Goal: Task Accomplishment & Management: Manage account settings

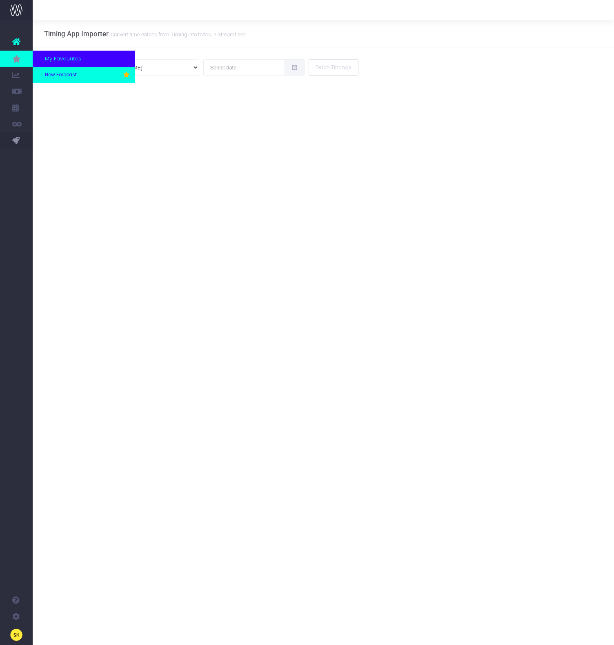
click at [71, 75] on span "New Forecast" at bounding box center [61, 74] width 32 height 7
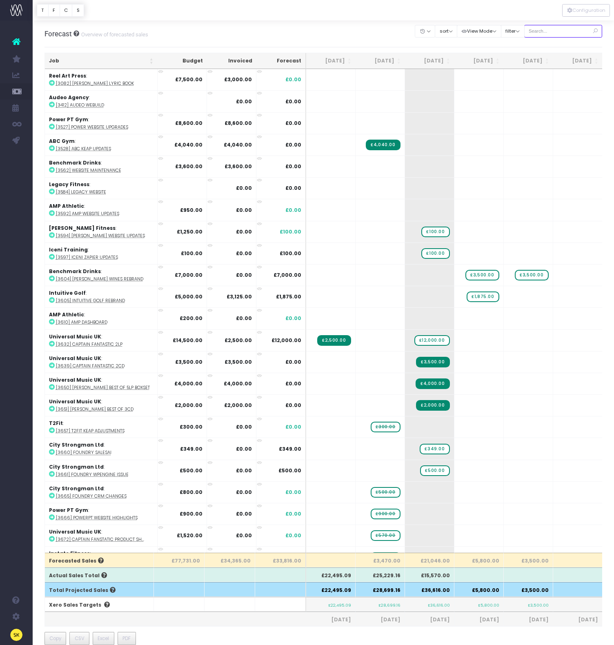
click at [561, 35] on input "text" at bounding box center [563, 31] width 78 height 13
type input "orwell"
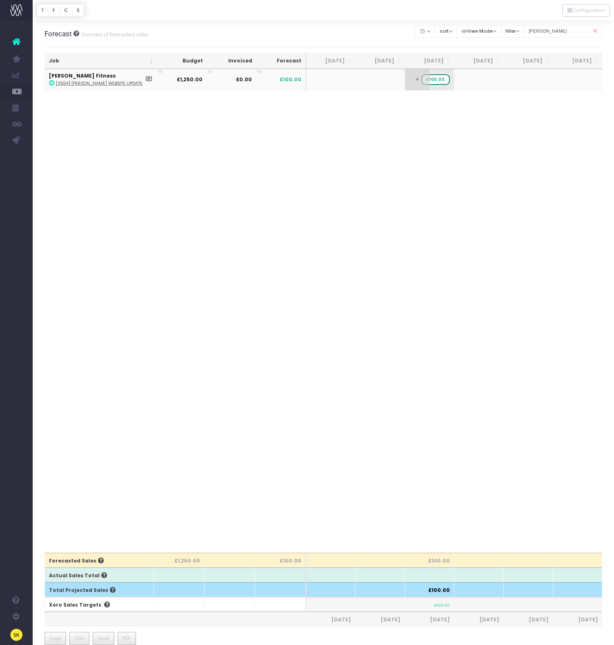
click at [434, 79] on span "£100.00" at bounding box center [435, 79] width 28 height 11
type input "1250"
click at [433, 161] on body "Oh my... this is bad. [PERSON_NAME] wasn't able to load this page. Please conta…" at bounding box center [307, 322] width 614 height 645
click at [598, 31] on icon at bounding box center [594, 31] width 14 height 17
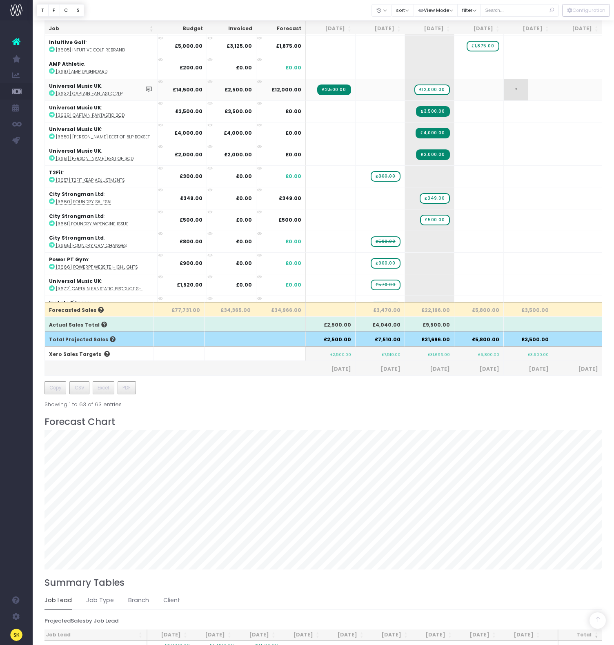
scroll to position [97, 0]
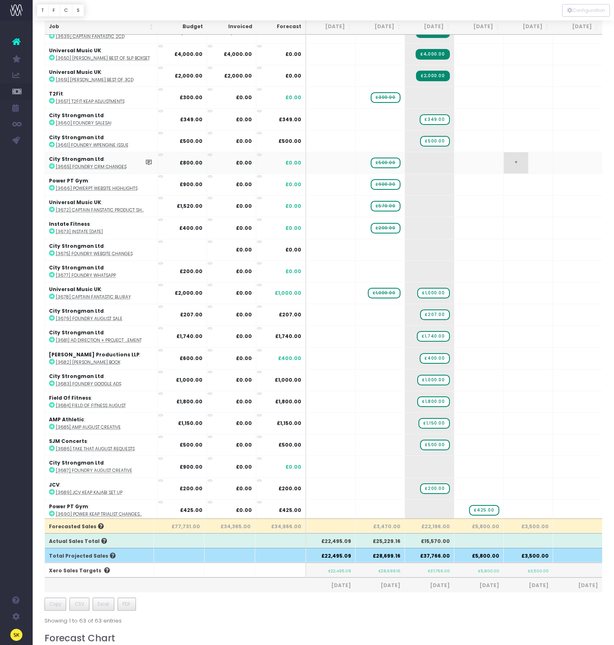
scroll to position [40, 0]
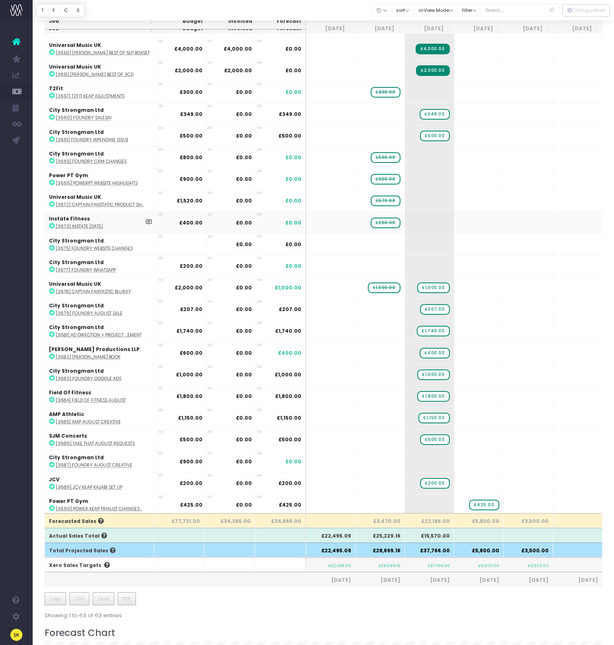
click at [51, 226] on icon at bounding box center [52, 226] width 6 height 6
click at [414, 220] on span "+" at bounding box center [417, 222] width 24 height 21
click at [392, 220] on span "£200.00" at bounding box center [384, 222] width 29 height 11
drag, startPoint x: 384, startPoint y: 221, endPoint x: 419, endPoint y: 221, distance: 35.1
click at [0, 0] on span "+" at bounding box center [0, 0] width 0 height 0
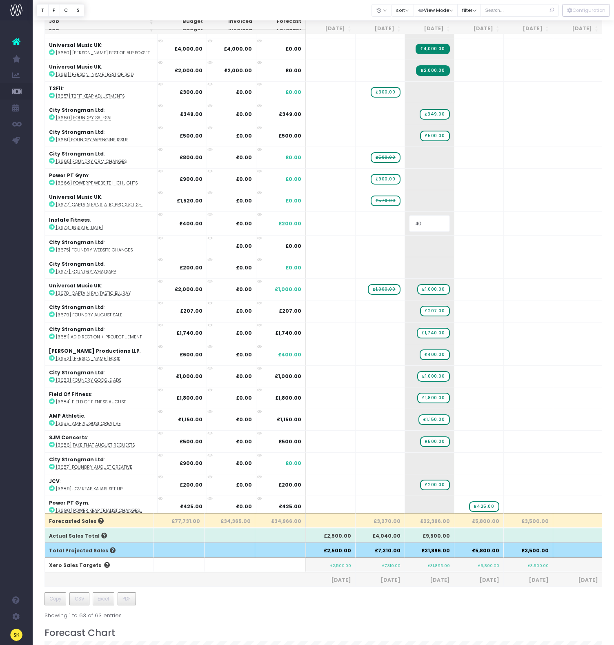
type input "400"
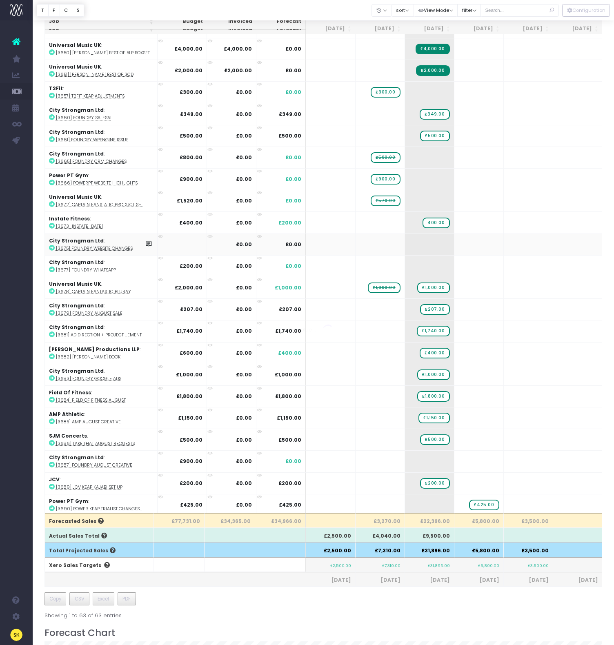
click at [384, 243] on body "Oh my... this is bad. [PERSON_NAME] wasn't able to load this page. Please conta…" at bounding box center [307, 282] width 614 height 645
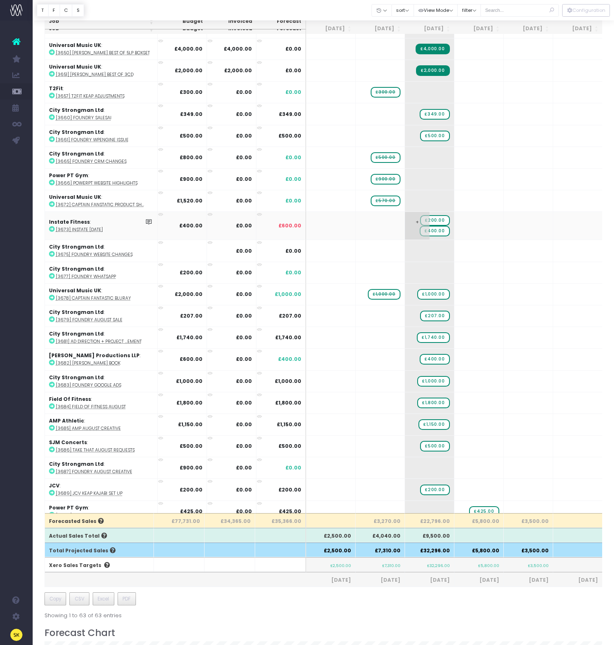
click at [439, 223] on span "£200.00" at bounding box center [434, 220] width 29 height 11
click at [438, 220] on span "£200.00" at bounding box center [434, 220] width 29 height 11
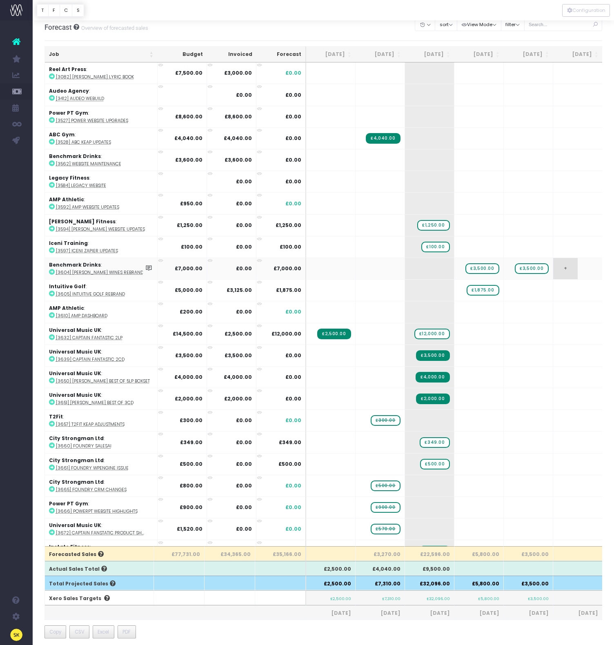
scroll to position [0, 0]
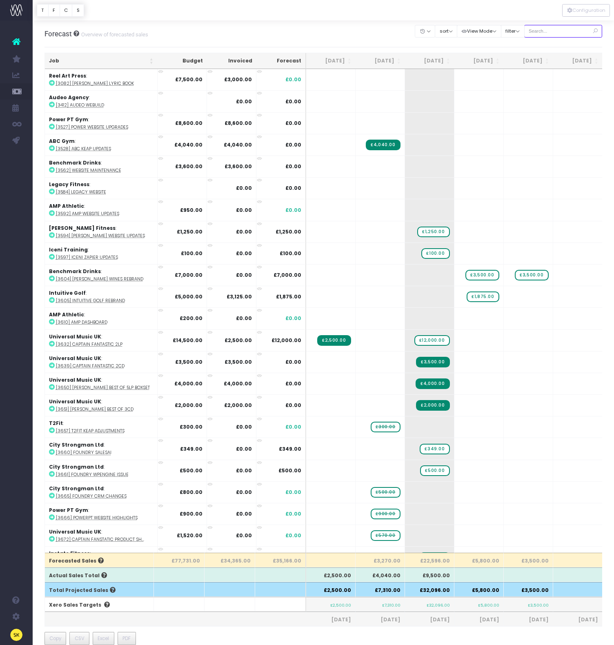
click at [560, 35] on input "text" at bounding box center [563, 31] width 78 height 13
type input "power"
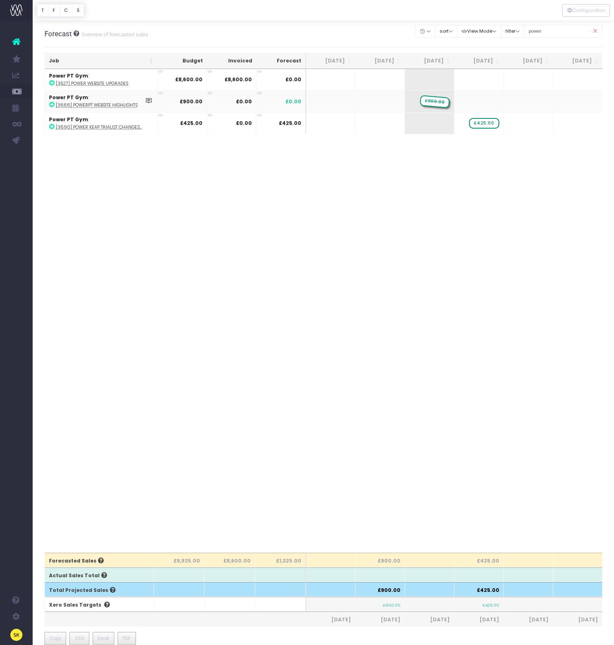
drag, startPoint x: 386, startPoint y: 101, endPoint x: 413, endPoint y: 100, distance: 27.7
click at [428, 158] on div "Job Budget Invoiced Forecast Jun 25 Jul 25 Aug 25 Sep 25 Oct 25 Nov 25 Dec 25 J…" at bounding box center [323, 310] width 558 height 483
click at [598, 31] on icon at bounding box center [594, 31] width 14 height 17
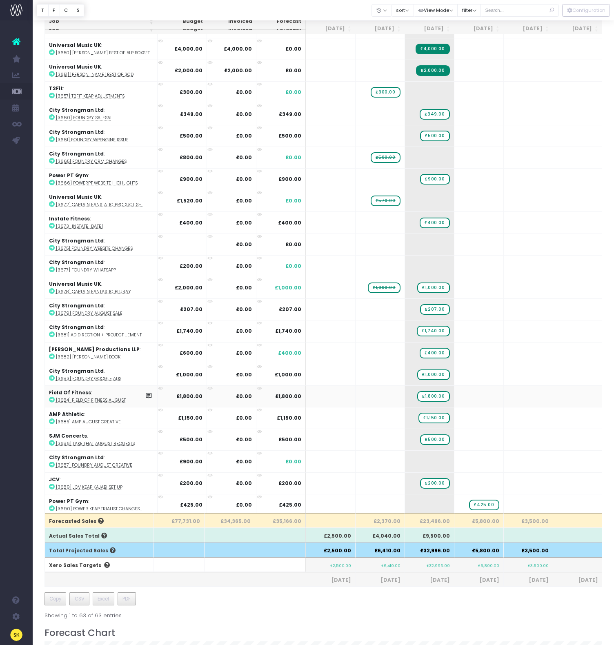
scroll to position [45, 0]
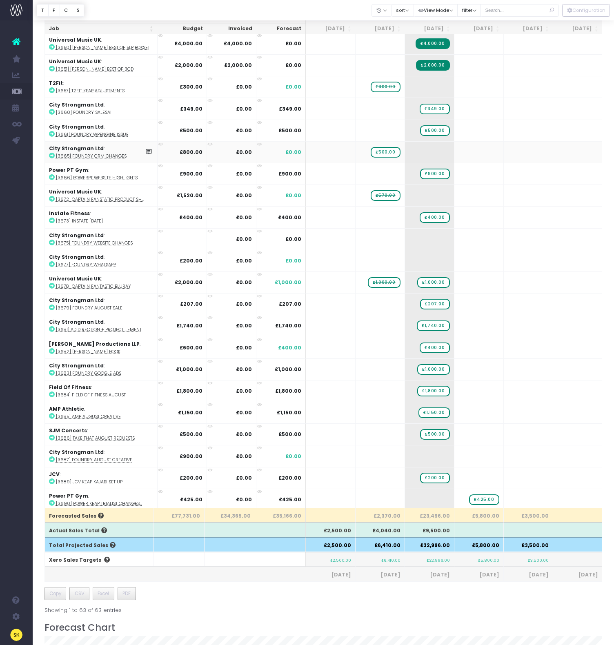
drag, startPoint x: 44, startPoint y: 155, endPoint x: 49, endPoint y: 155, distance: 4.9
click at [44, 154] on link "PM Bot" at bounding box center [39, 156] width 12 height 16
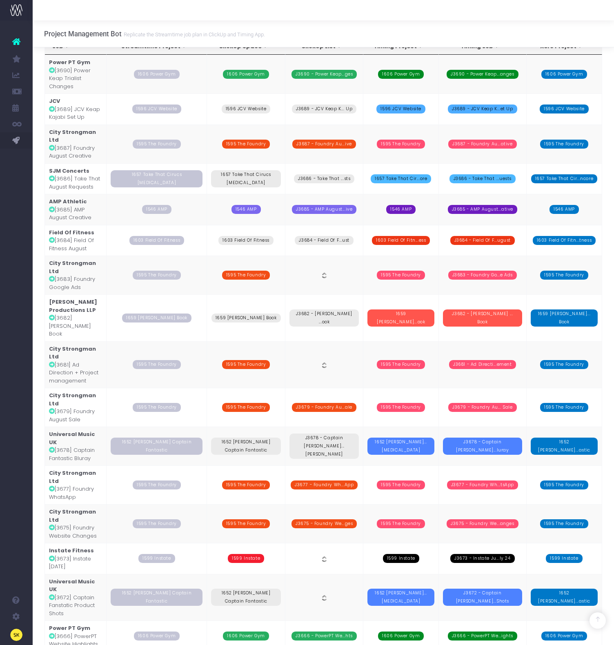
scroll to position [789, 0]
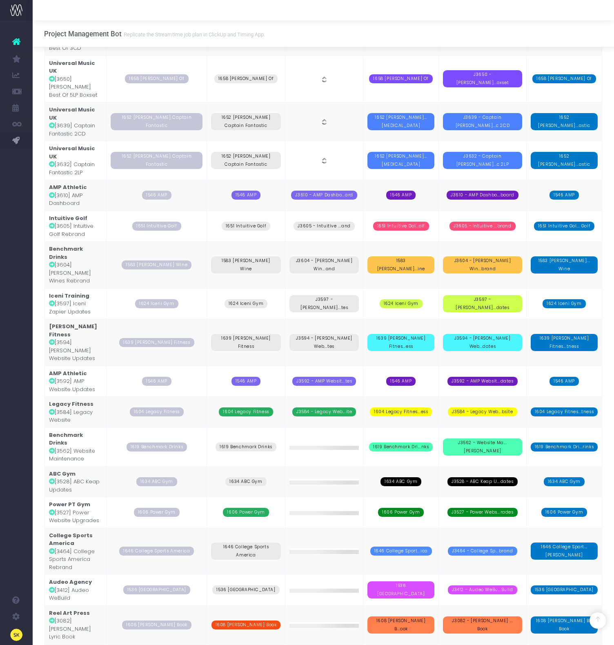
click at [80, 319] on td "[PERSON_NAME] Fitness [3594] [PERSON_NAME] Website Updates" at bounding box center [76, 342] width 62 height 47
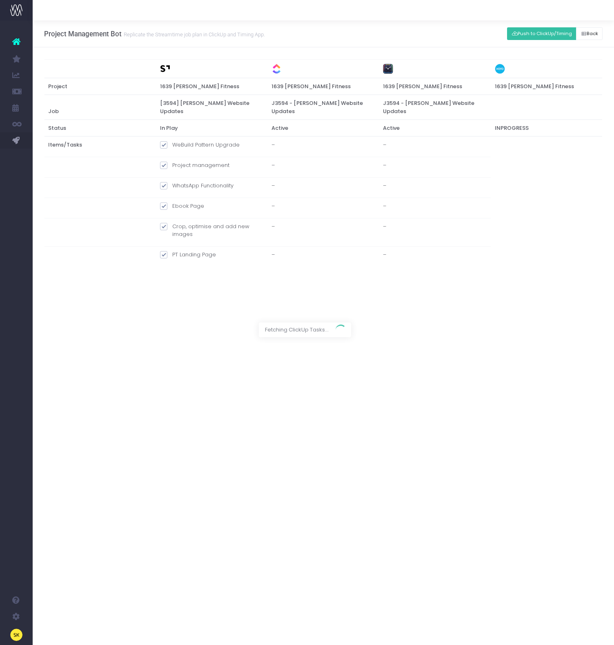
scroll to position [0, 0]
click at [161, 271] on span at bounding box center [163, 274] width 7 height 7
click at [172, 271] on input "J3594 - Website Updates" at bounding box center [174, 273] width 5 height 5
checkbox input "false"
click at [529, 36] on button "Push to ClickUp/Timing" at bounding box center [541, 33] width 69 height 13
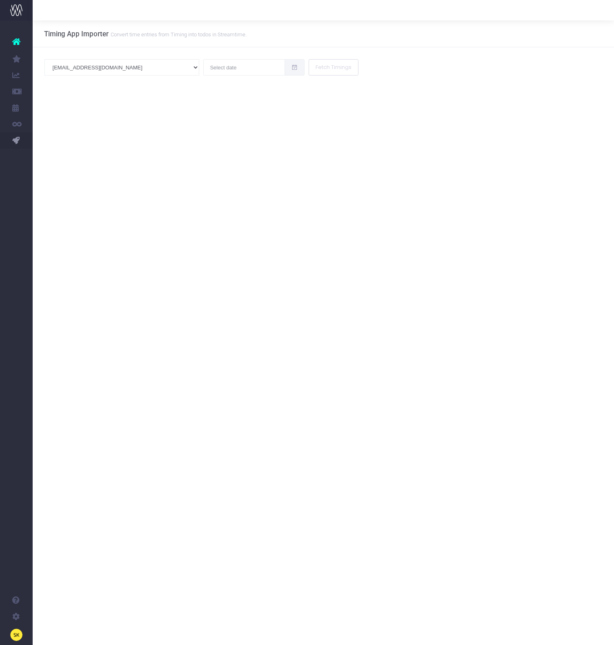
click at [63, 74] on span "New Forecast" at bounding box center [55, 75] width 20 height 14
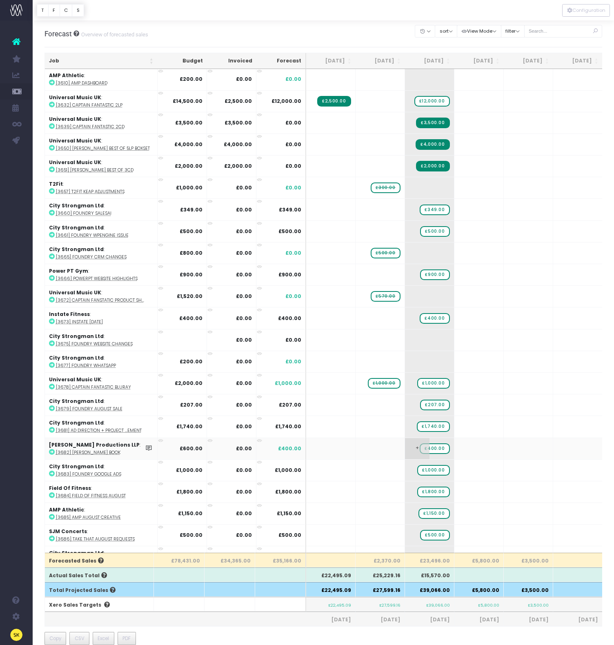
scroll to position [295, 0]
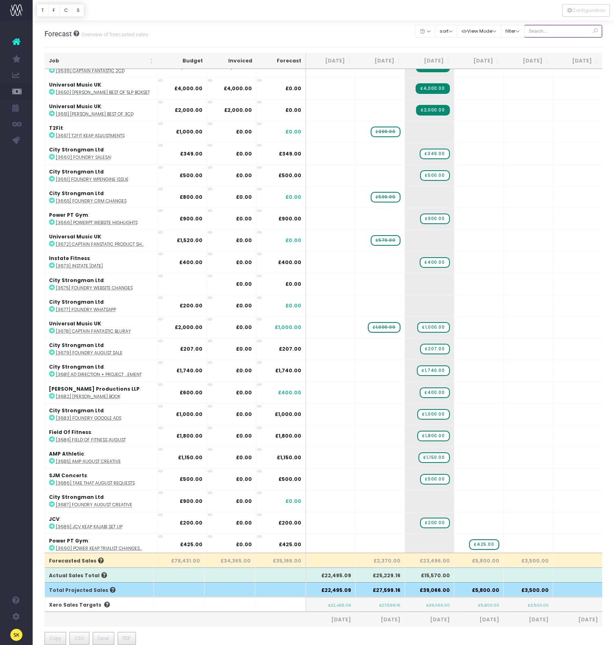
click at [562, 32] on input "text" at bounding box center [563, 31] width 78 height 13
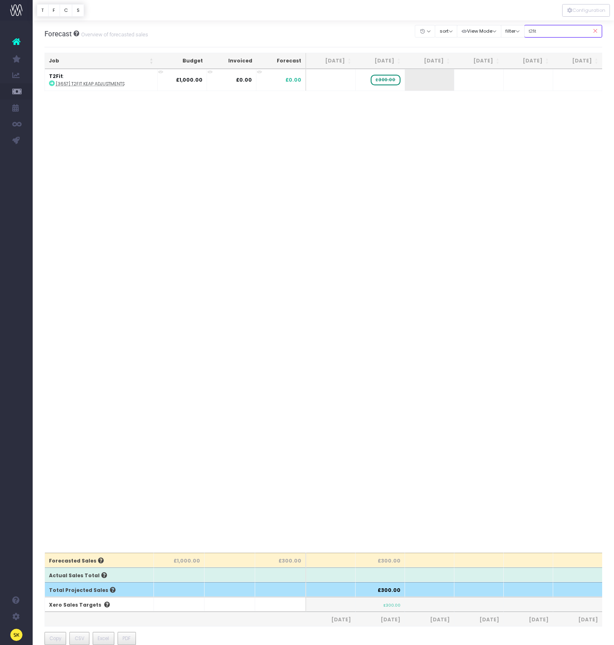
scroll to position [0, 0]
type input "t2fit"
click at [384, 79] on span "£300.00" at bounding box center [384, 80] width 29 height 11
drag, startPoint x: 383, startPoint y: 79, endPoint x: 388, endPoint y: 84, distance: 6.4
click at [383, 79] on span "£300.00" at bounding box center [385, 79] width 30 height 13
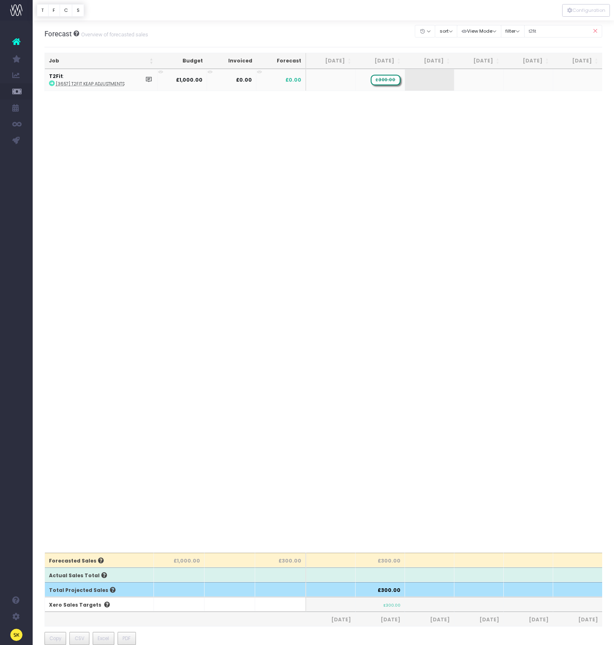
click at [384, 79] on span "£300.00" at bounding box center [384, 80] width 29 height 11
click at [398, 128] on body "Oh my... this is bad. [PERSON_NAME] wasn't able to load this page. Please conta…" at bounding box center [307, 322] width 614 height 645
drag, startPoint x: 414, startPoint y: 80, endPoint x: 414, endPoint y: 86, distance: 6.5
click at [414, 80] on div at bounding box center [307, 322] width 614 height 645
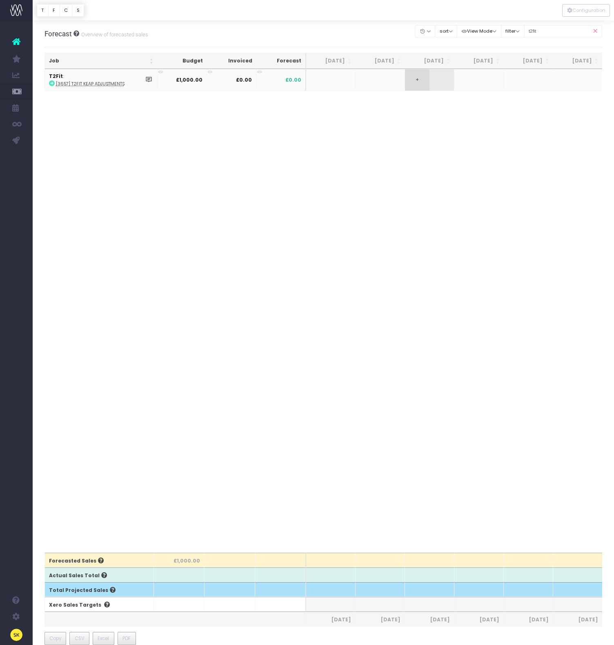
click at [418, 78] on span "+" at bounding box center [417, 79] width 24 height 21
click at [417, 80] on span "+" at bounding box center [417, 79] width 24 height 21
click at [414, 129] on body "Oh my... this is bad. [PERSON_NAME] wasn't able to load this page. Please conta…" at bounding box center [307, 322] width 614 height 645
click at [418, 205] on div "Job Budget Invoiced Forecast Jun 25 Jul 25 Aug 25 Sep 25 Oct 25 Nov 25 Dec 25 J…" at bounding box center [323, 310] width 558 height 483
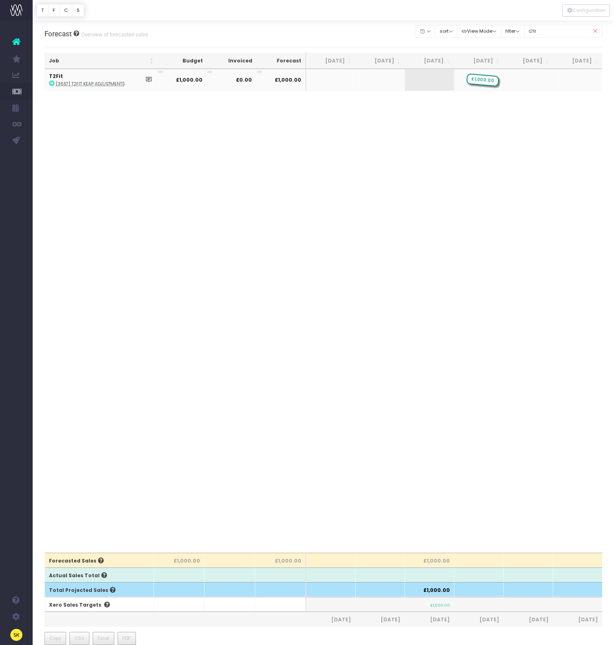
drag, startPoint x: 433, startPoint y: 80, endPoint x: 470, endPoint y: 79, distance: 37.1
click at [472, 134] on div "Job Budget Invoiced Forecast Jun 25 Jul 25 Aug 25 Sep 25 Oct 25 Nov 25 Dec 25 J…" at bounding box center [323, 310] width 558 height 483
drag, startPoint x: 479, startPoint y: 82, endPoint x: 434, endPoint y: 80, distance: 45.7
click at [450, 144] on div "Job Budget Invoiced Forecast Jun 25 Jul 25 Aug 25 Sep 25 Oct 25 Nov 25 Dec 25 J…" at bounding box center [323, 310] width 558 height 483
click at [597, 31] on icon at bounding box center [594, 31] width 14 height 17
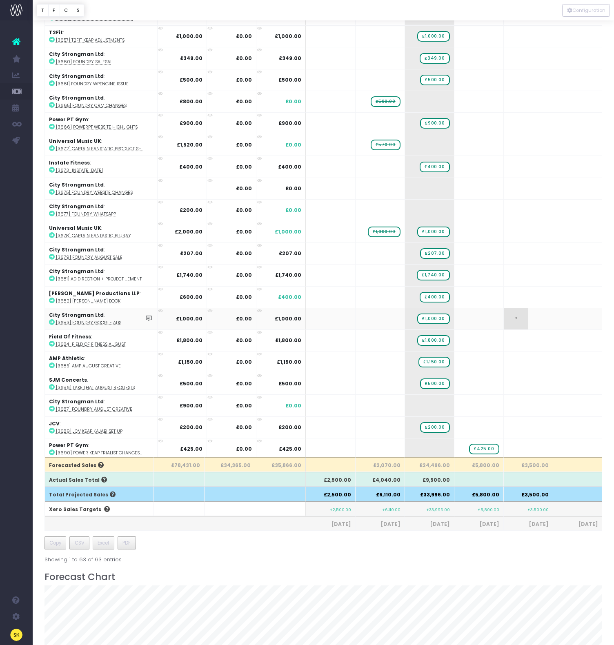
scroll to position [141, 0]
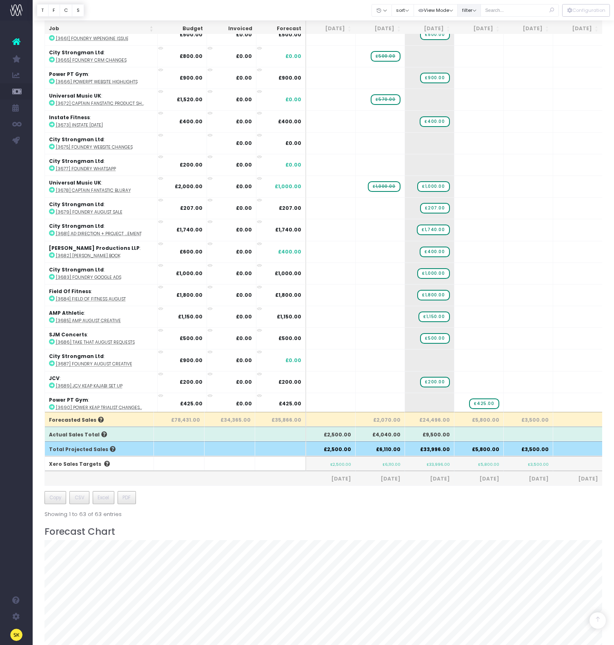
click at [478, 13] on button "filter" at bounding box center [469, 10] width 24 height 13
click at [472, 103] on span at bounding box center [468, 103] width 7 height 7
click at [480, 103] on input "Archived" at bounding box center [479, 101] width 5 height 5
checkbox input "true"
click at [485, 237] on button "Apply" at bounding box center [475, 233] width 24 height 13
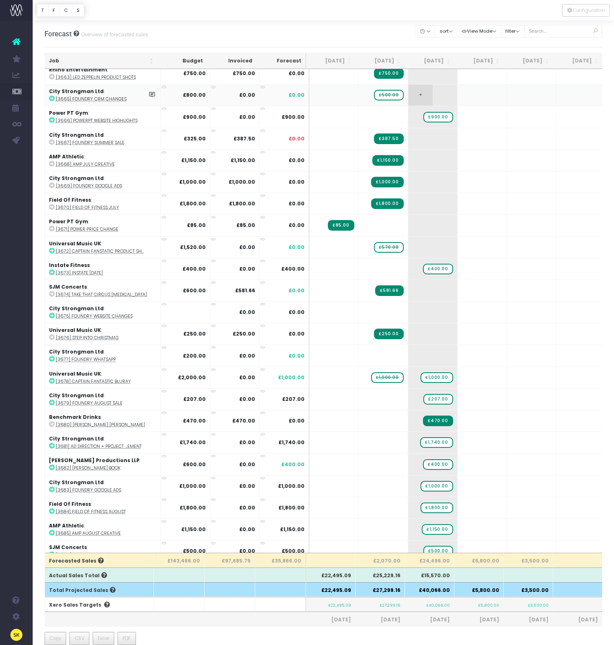
scroll to position [703, 0]
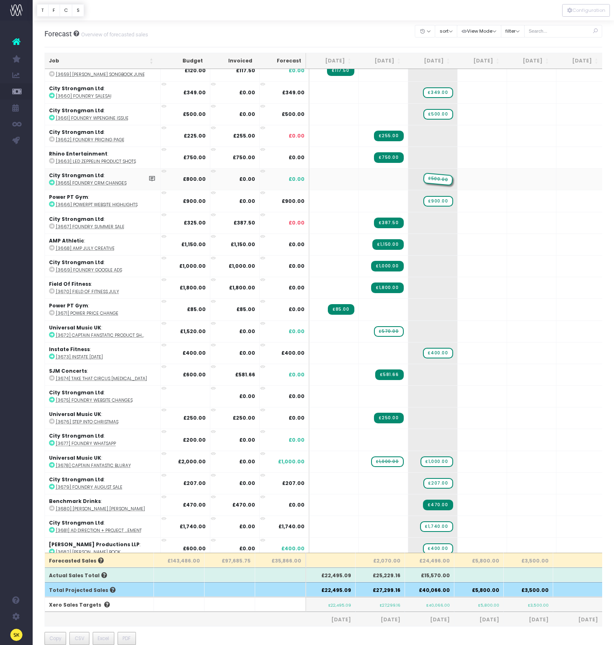
drag, startPoint x: 381, startPoint y: 176, endPoint x: 409, endPoint y: 177, distance: 28.6
drag, startPoint x: 383, startPoint y: 328, endPoint x: 413, endPoint y: 328, distance: 29.8
click at [430, 326] on span "£570.00" at bounding box center [437, 331] width 29 height 11
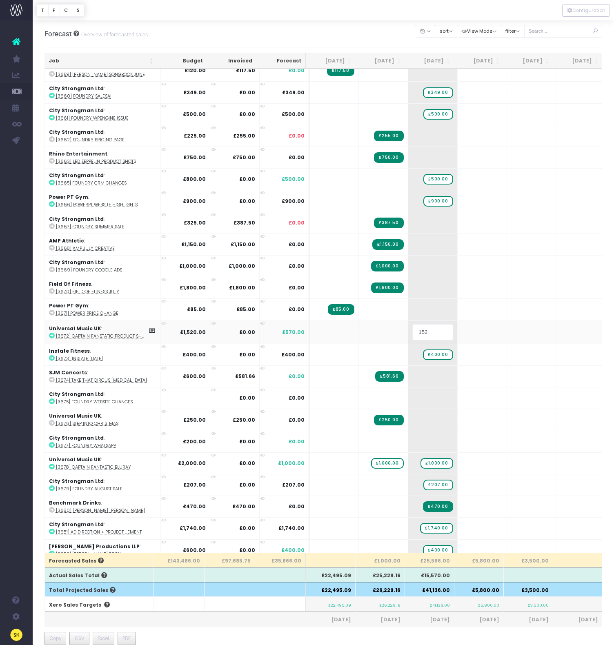
type input "1520"
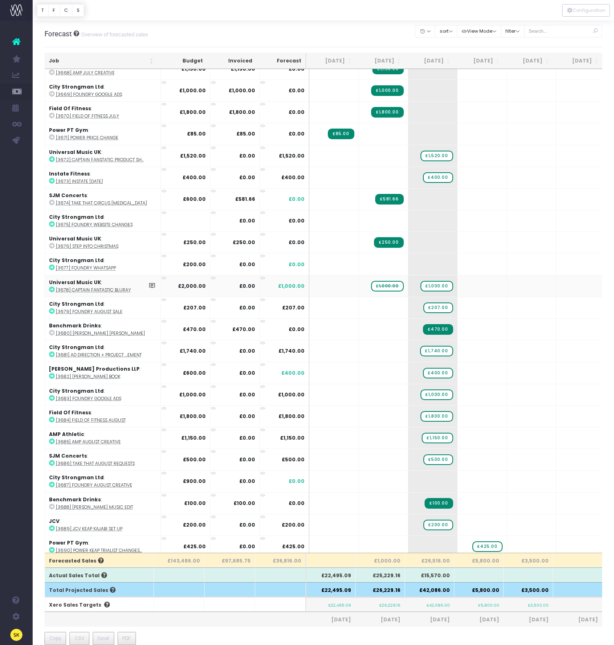
scroll to position [5, 0]
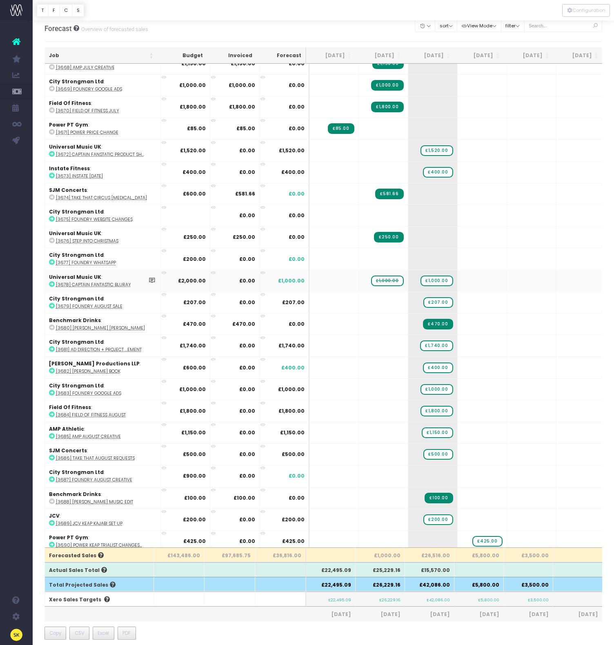
click at [377, 277] on span "£1,000.00" at bounding box center [387, 280] width 32 height 11
click at [378, 277] on span "£1,000.00" at bounding box center [386, 280] width 33 height 13
click at [381, 276] on div at bounding box center [307, 322] width 614 height 645
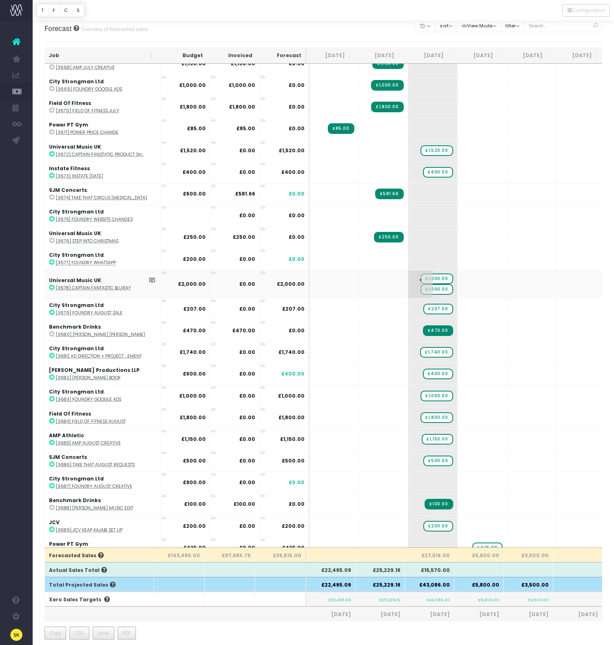
click at [410, 281] on span "+" at bounding box center [420, 284] width 24 height 28
click at [429, 284] on span "£1,000.00" at bounding box center [436, 289] width 32 height 11
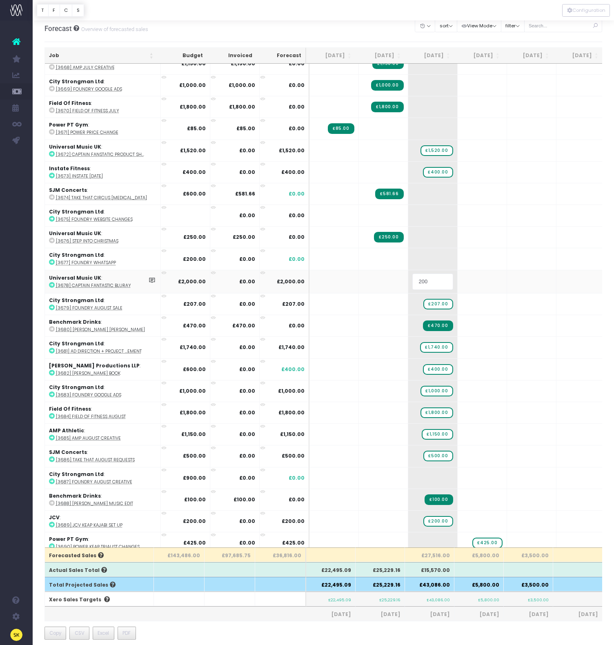
type input "2000"
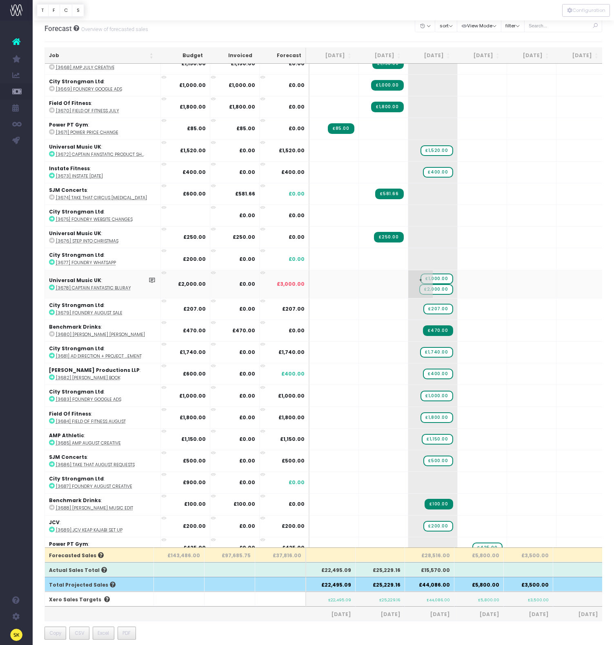
click at [428, 273] on span "+" at bounding box center [420, 284] width 24 height 28
click at [427, 275] on span "+" at bounding box center [420, 284] width 24 height 28
click at [428, 275] on span "+" at bounding box center [420, 284] width 24 height 28
click at [436, 274] on span "£1,000.00" at bounding box center [436, 278] width 32 height 11
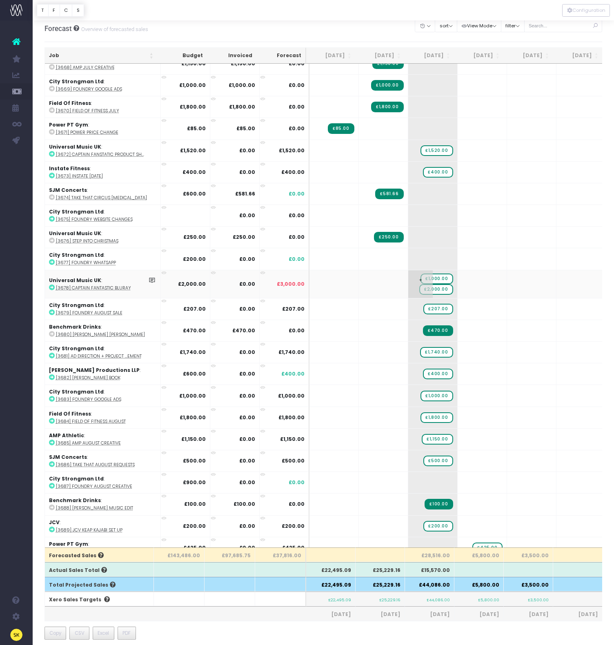
click at [436, 274] on span "£1,000.00" at bounding box center [436, 278] width 32 height 11
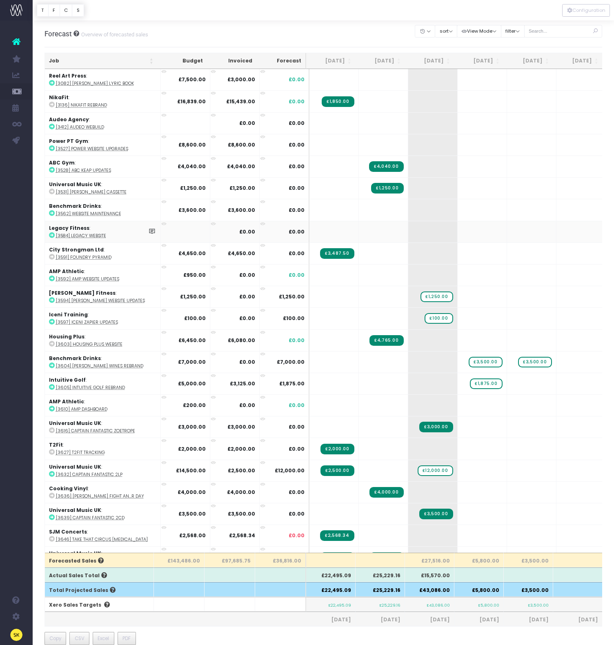
scroll to position [296, 0]
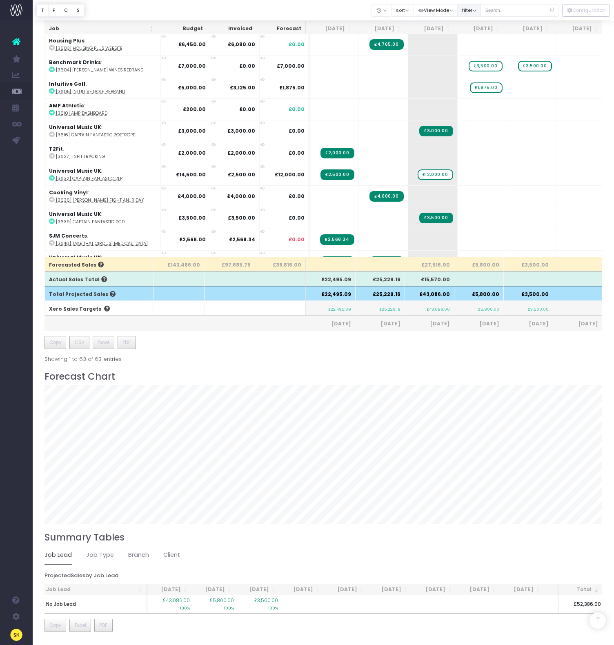
click at [481, 11] on button "filter" at bounding box center [469, 10] width 24 height 13
click at [472, 104] on span at bounding box center [468, 103] width 7 height 7
click at [477, 104] on input "Archived" at bounding box center [479, 101] width 5 height 5
checkbox input "false"
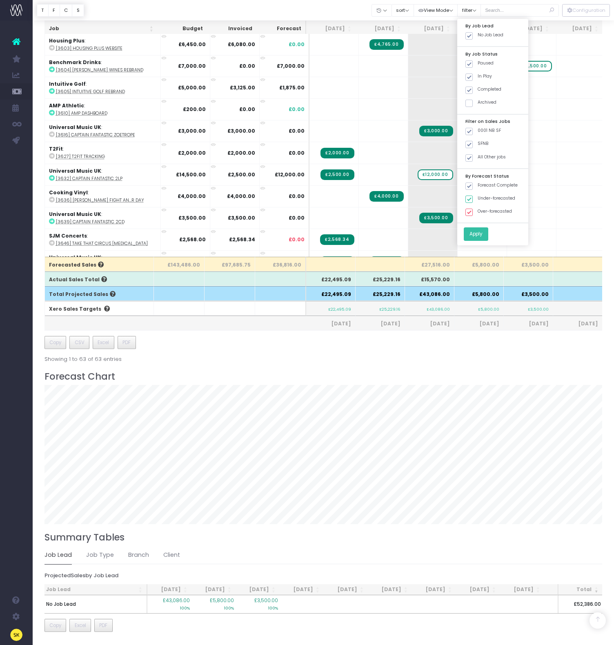
click at [481, 237] on button "Apply" at bounding box center [475, 233] width 24 height 13
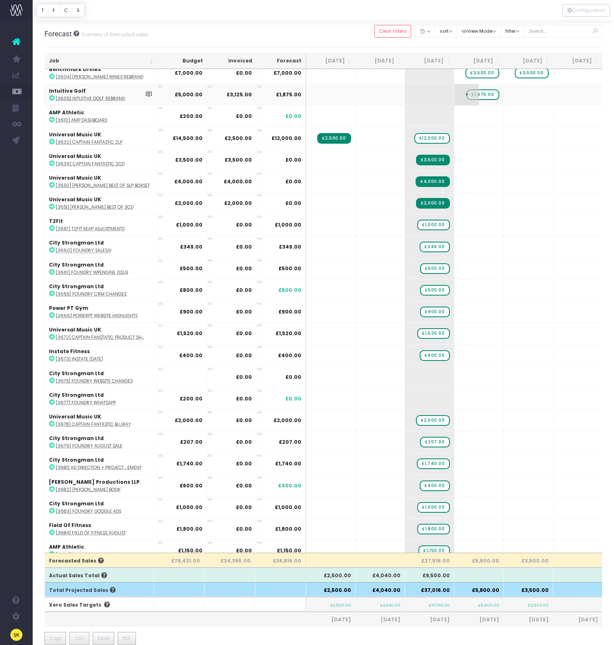
scroll to position [0, 0]
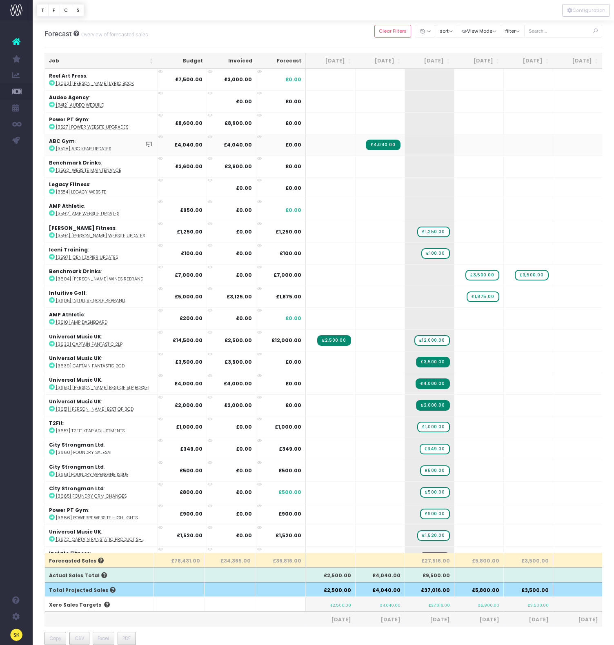
click at [50, 147] on icon at bounding box center [52, 148] width 6 height 6
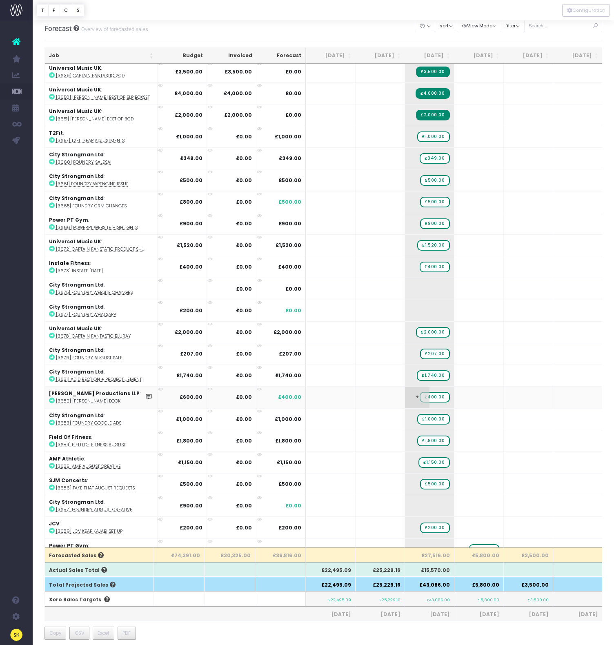
scroll to position [258, 0]
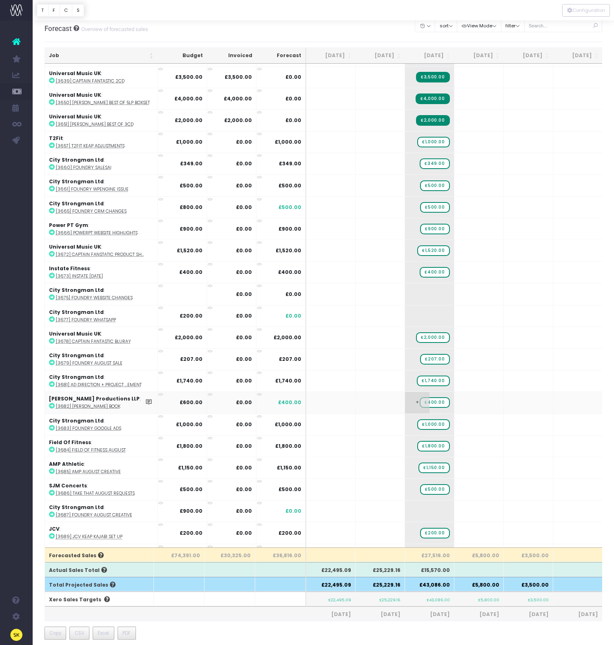
click at [438, 404] on span "£400.00" at bounding box center [434, 402] width 30 height 11
click at [436, 400] on span "£400.00" at bounding box center [434, 402] width 30 height 11
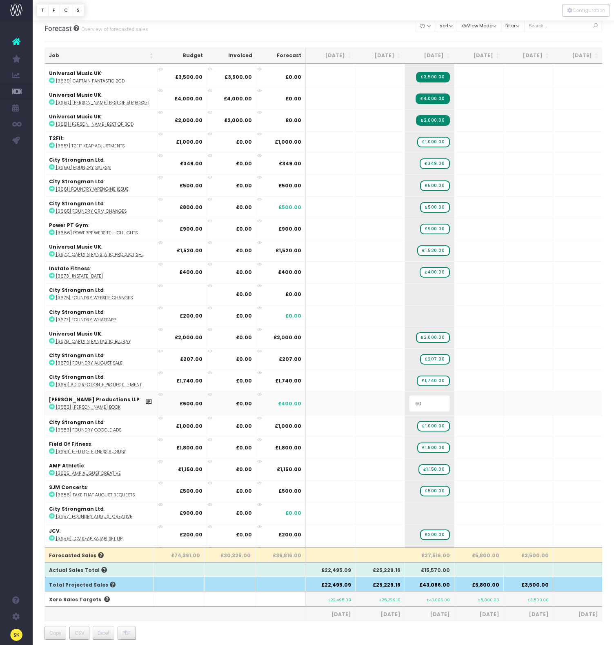
type input "600"
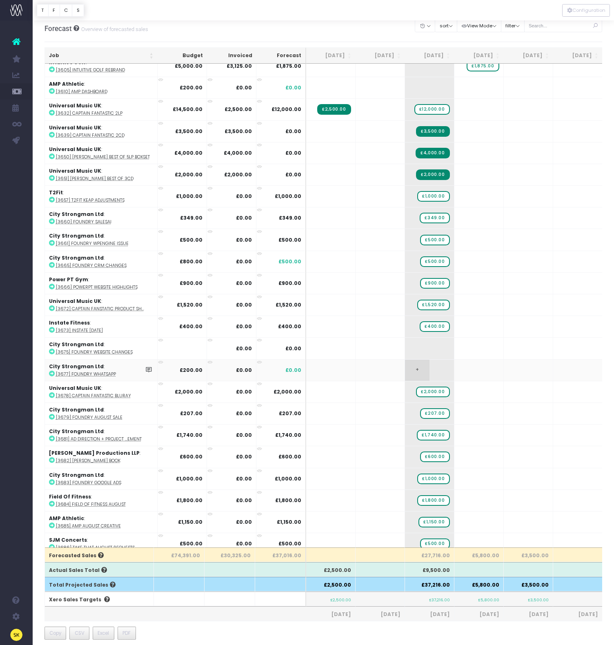
scroll to position [188, 0]
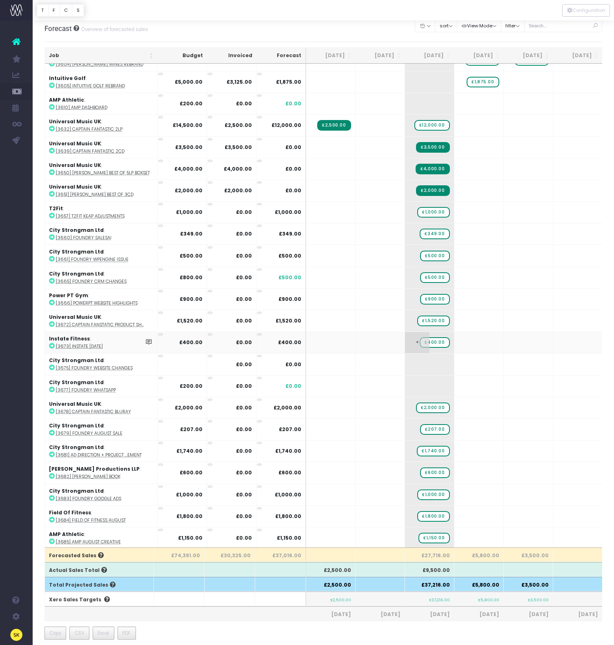
click at [432, 341] on span "£400.00" at bounding box center [434, 342] width 30 height 11
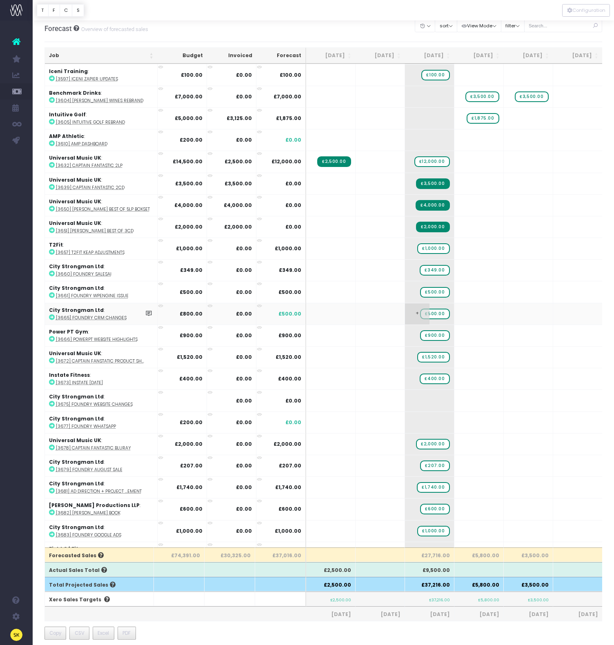
scroll to position [135, 0]
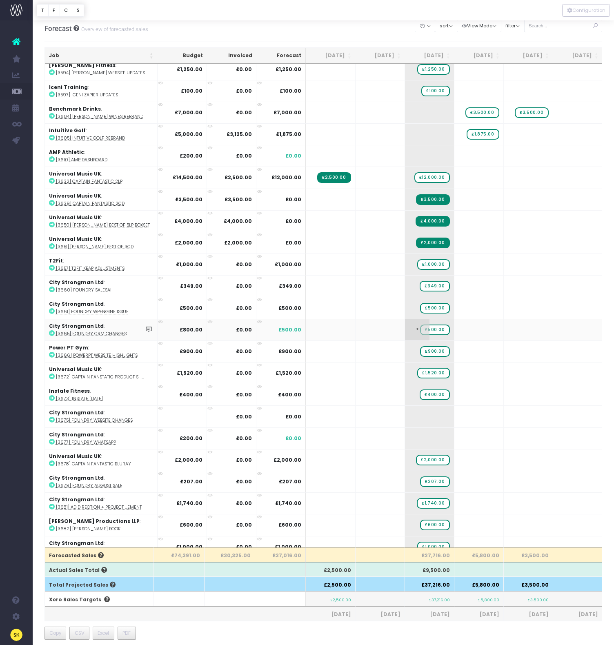
click at [435, 330] on span "£500.00" at bounding box center [434, 329] width 29 height 11
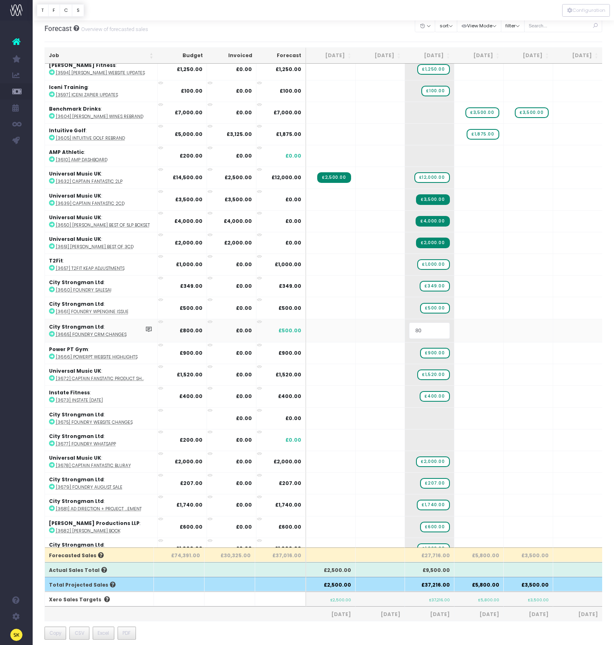
type input "800"
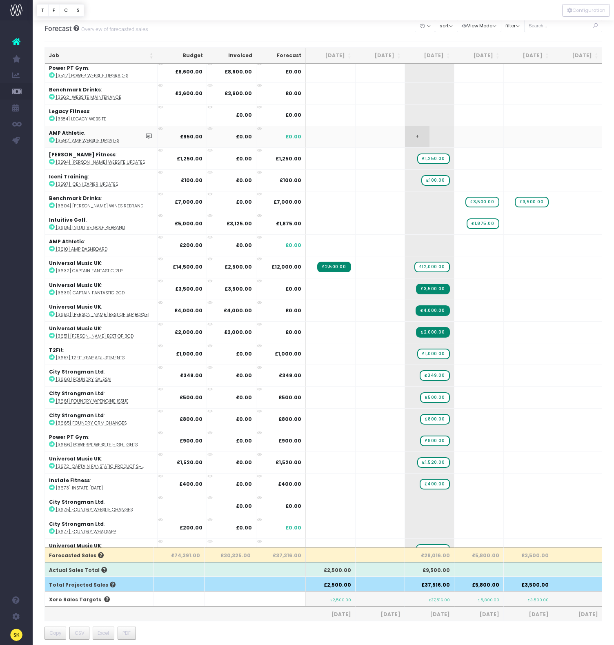
scroll to position [36, 0]
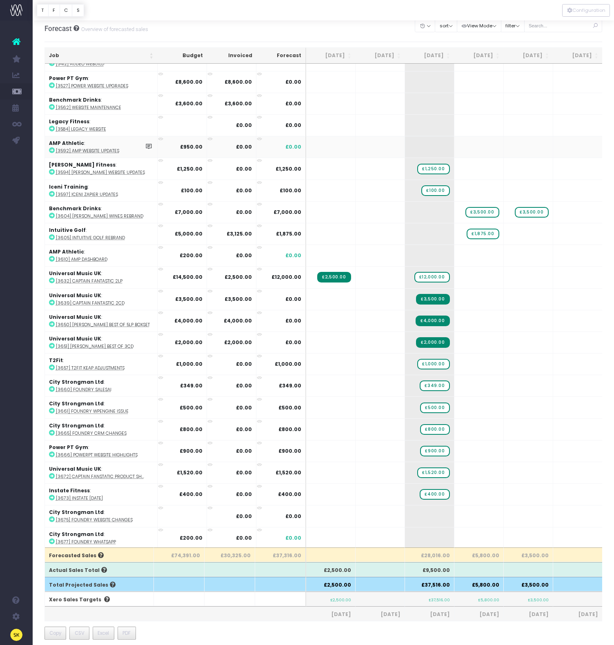
click at [51, 149] on icon at bounding box center [52, 150] width 6 height 6
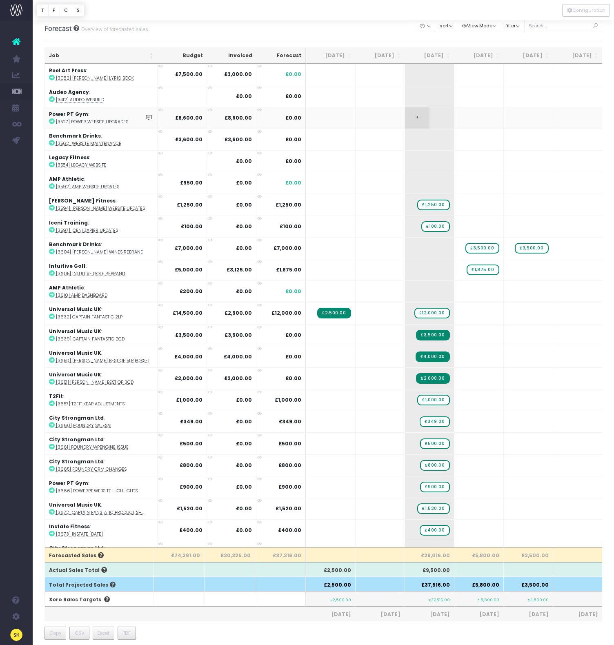
scroll to position [0, 0]
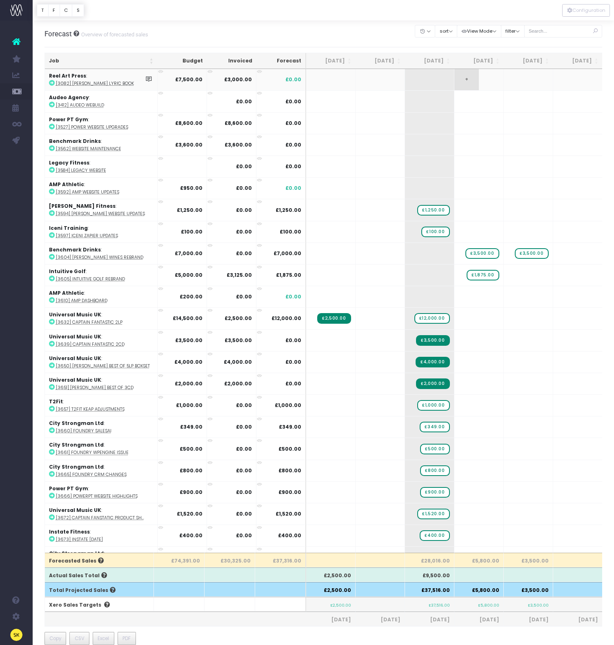
click at [465, 79] on span "+" at bounding box center [466, 79] width 24 height 21
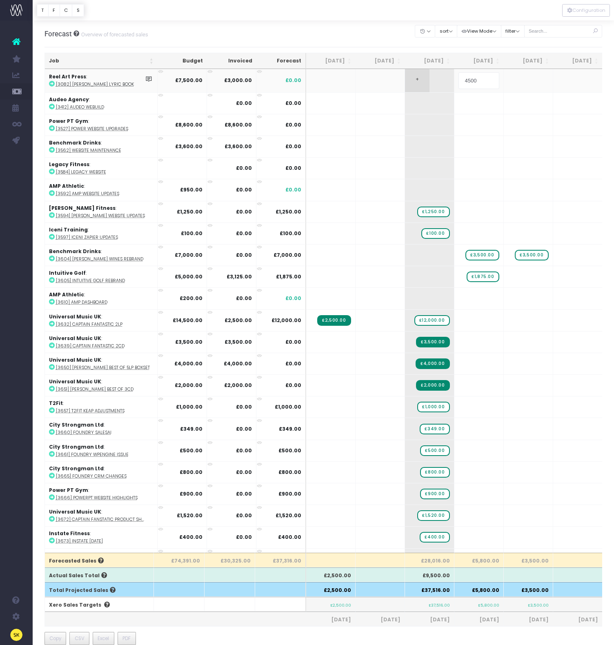
click at [429, 86] on body "Oh my... this is bad. [PERSON_NAME] wasn't able to load this page. Please conta…" at bounding box center [307, 322] width 614 height 645
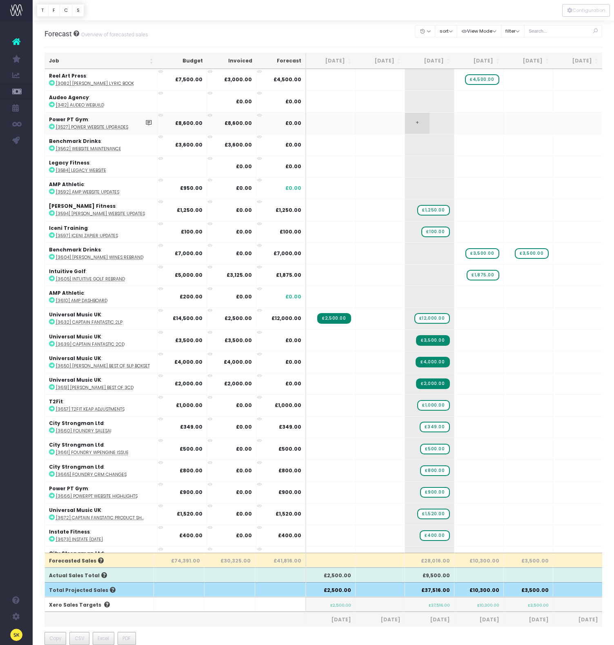
click at [417, 123] on span "+" at bounding box center [417, 123] width 24 height 21
